Goal: Answer question/provide support: Share knowledge or assist other users

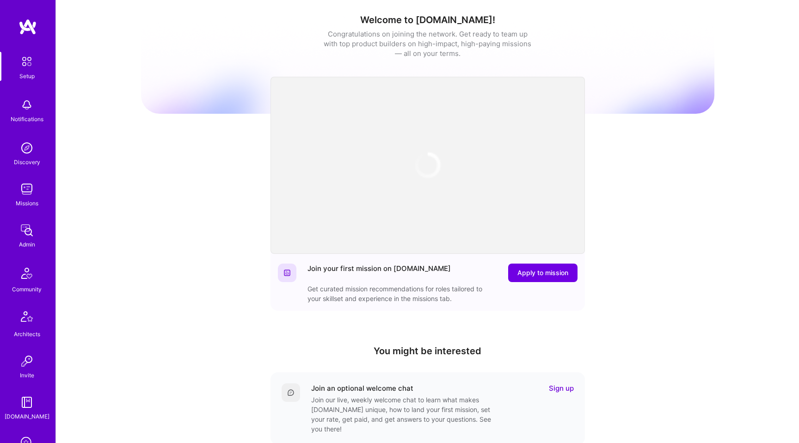
scroll to position [150, 0]
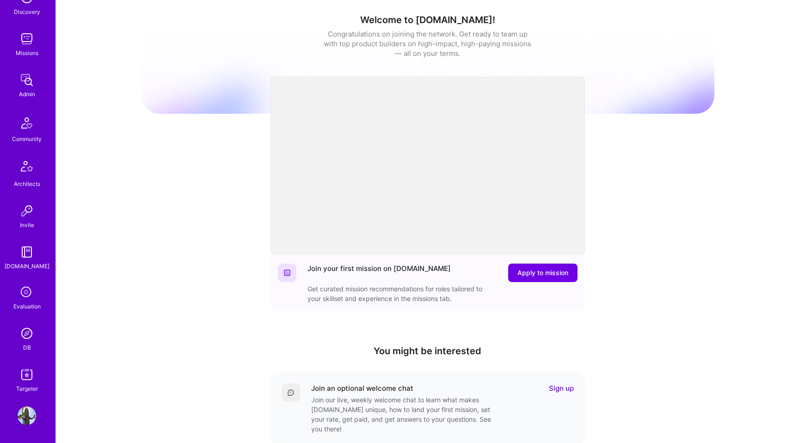
click at [25, 295] on icon at bounding box center [27, 293] width 18 height 18
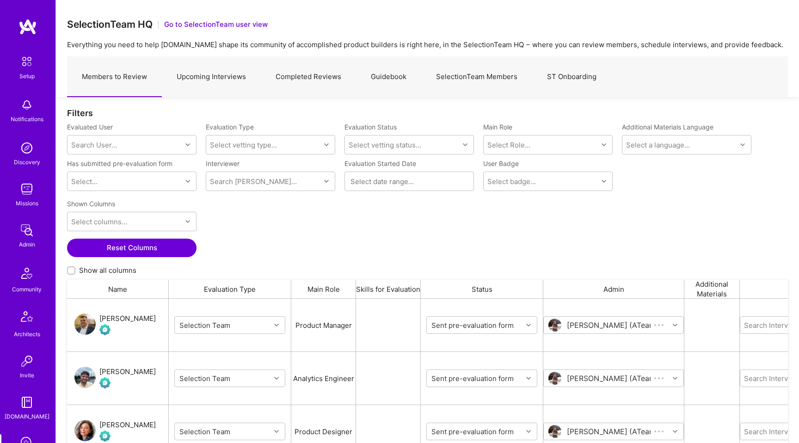
scroll to position [346, 721]
click at [340, 81] on link "Completed Reviews" at bounding box center [308, 77] width 95 height 40
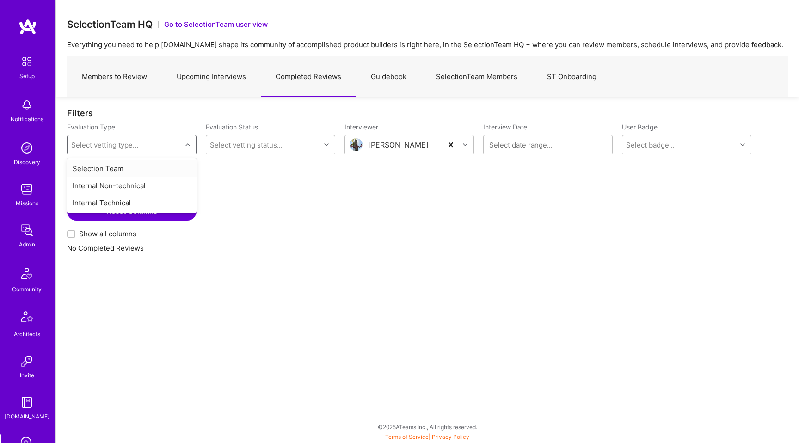
click at [136, 141] on div "Select vetting type..." at bounding box center [104, 145] width 67 height 10
click at [122, 202] on div "Internal Technical" at bounding box center [131, 202] width 129 height 17
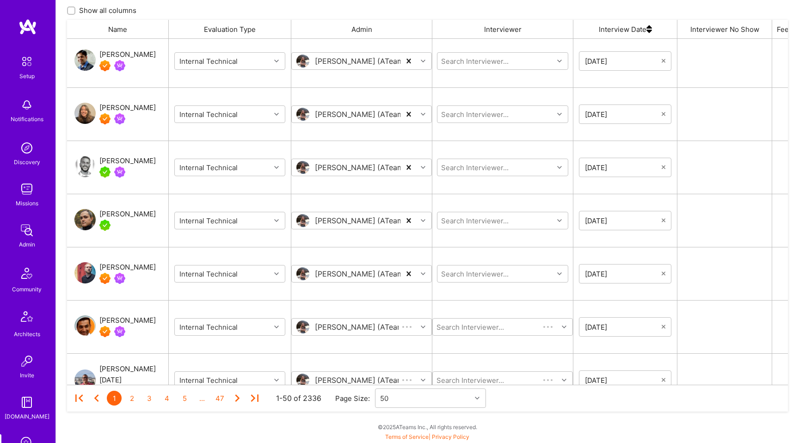
scroll to position [1674, 0]
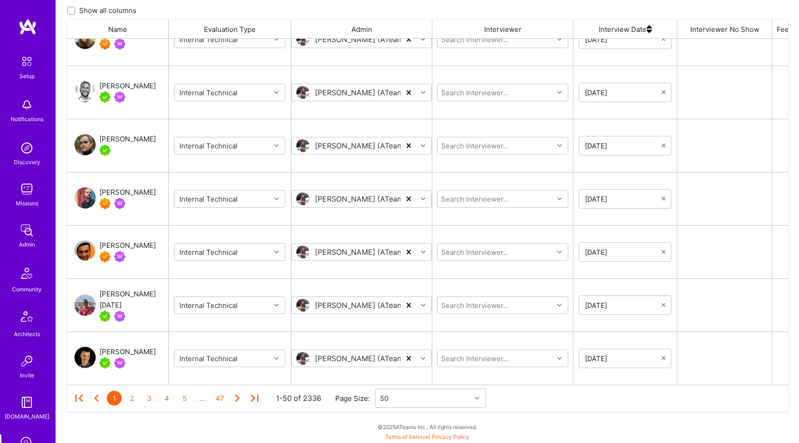
click at [80, 303] on img "grid" at bounding box center [84, 304] width 21 height 21
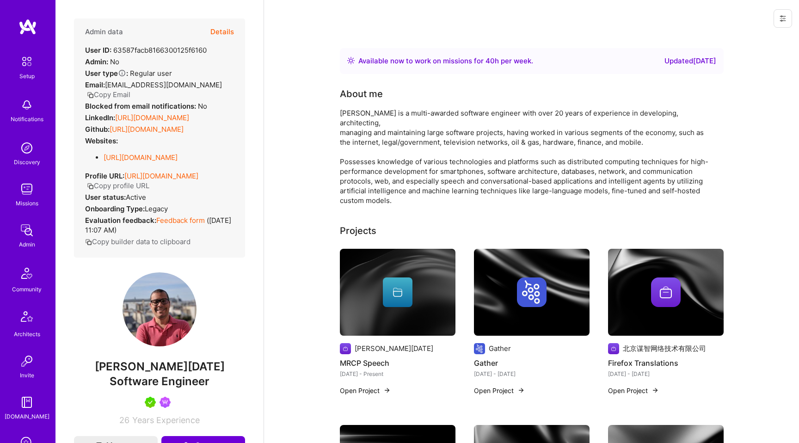
click at [782, 17] on icon at bounding box center [782, 18] width 7 height 7
click at [743, 35] on button "Login as Andre" at bounding box center [743, 40] width 98 height 24
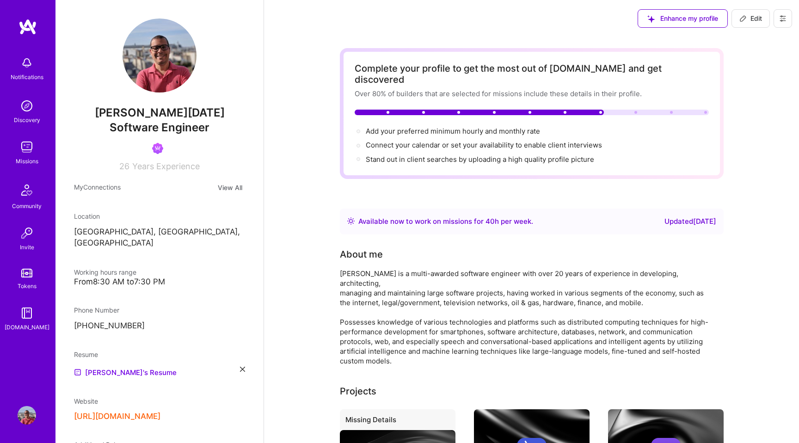
click at [27, 154] on img at bounding box center [27, 147] width 18 height 18
